Goal: Task Accomplishment & Management: Manage account settings

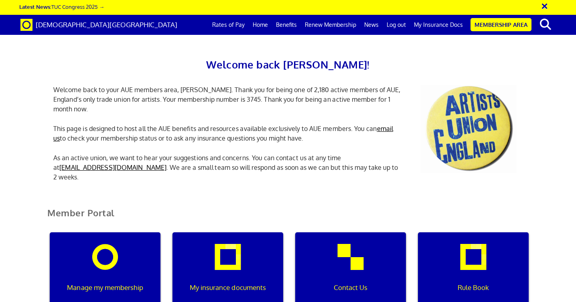
scroll to position [0, 2]
click at [430, 23] on link "My Insurance Docs" at bounding box center [438, 25] width 57 height 20
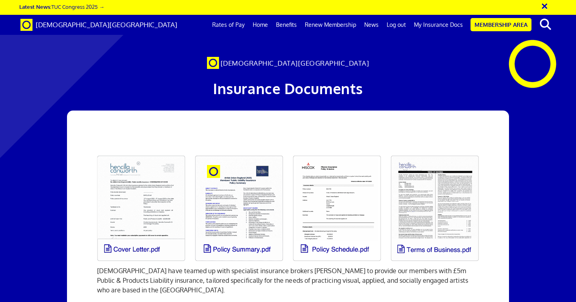
scroll to position [95, 0]
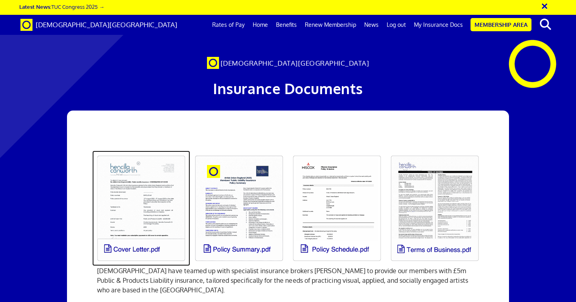
click at [148, 151] on link at bounding box center [141, 209] width 98 height 116
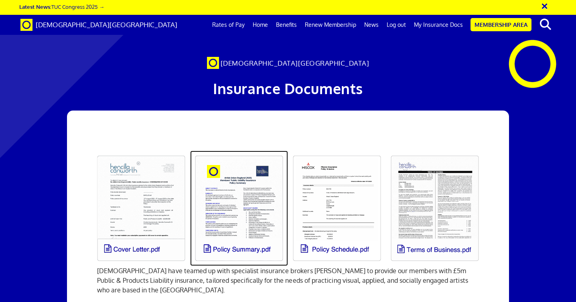
click at [231, 151] on link at bounding box center [239, 209] width 98 height 116
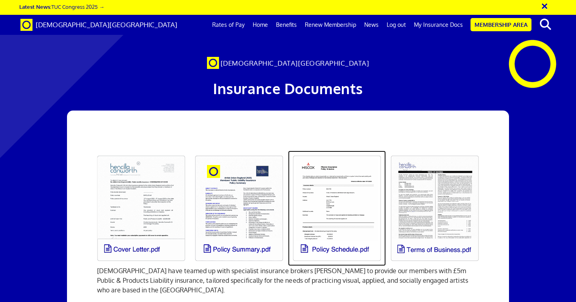
click at [338, 151] on link at bounding box center [337, 209] width 98 height 116
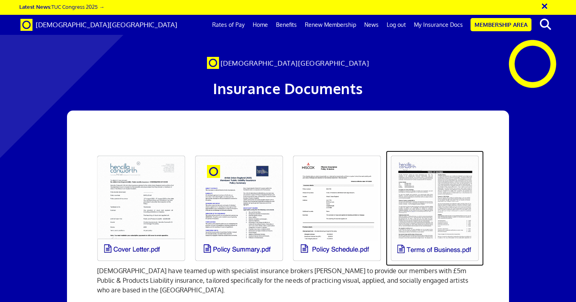
click at [412, 151] on link at bounding box center [435, 209] width 98 height 116
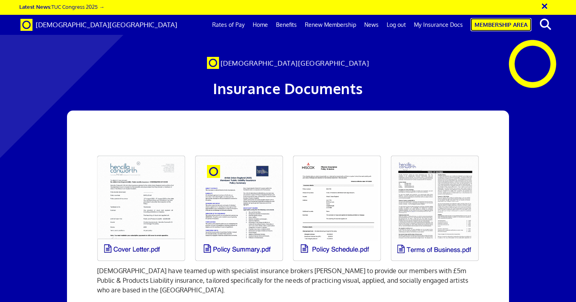
click at [501, 24] on link "Membership Area" at bounding box center [500, 24] width 61 height 13
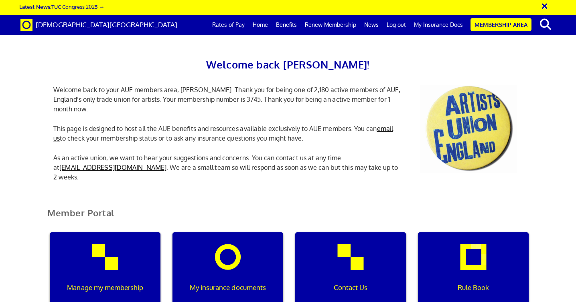
scroll to position [129, 0]
click at [130, 233] on div "Manage my membership" at bounding box center [105, 271] width 111 height 77
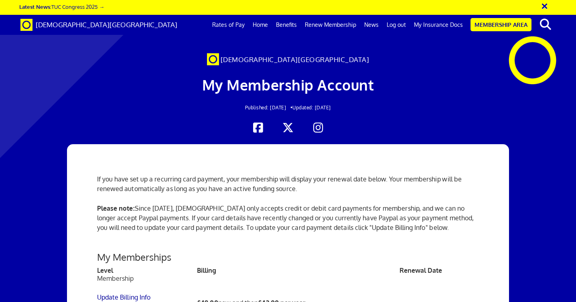
scroll to position [176, 0]
